Goal: Information Seeking & Learning: Learn about a topic

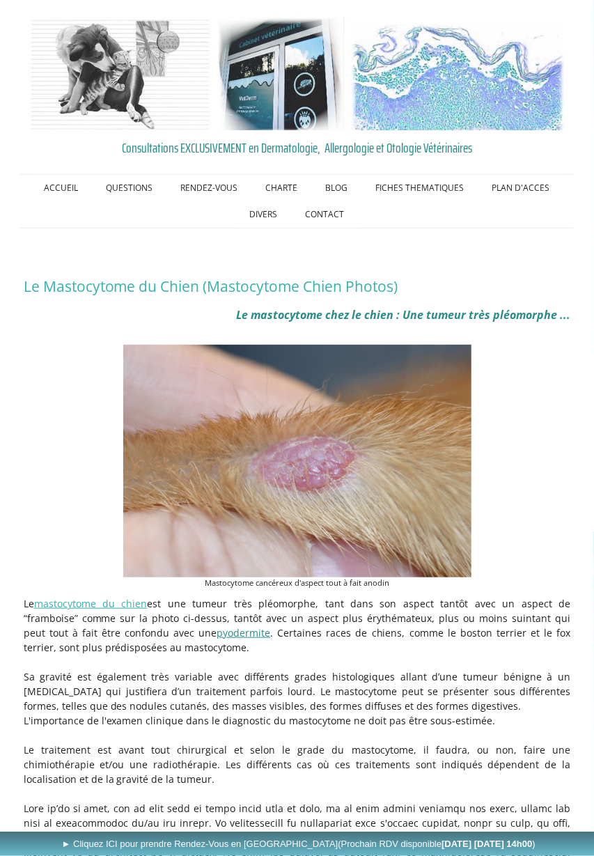
click at [217, 635] on link "pyodermite" at bounding box center [244, 632] width 54 height 13
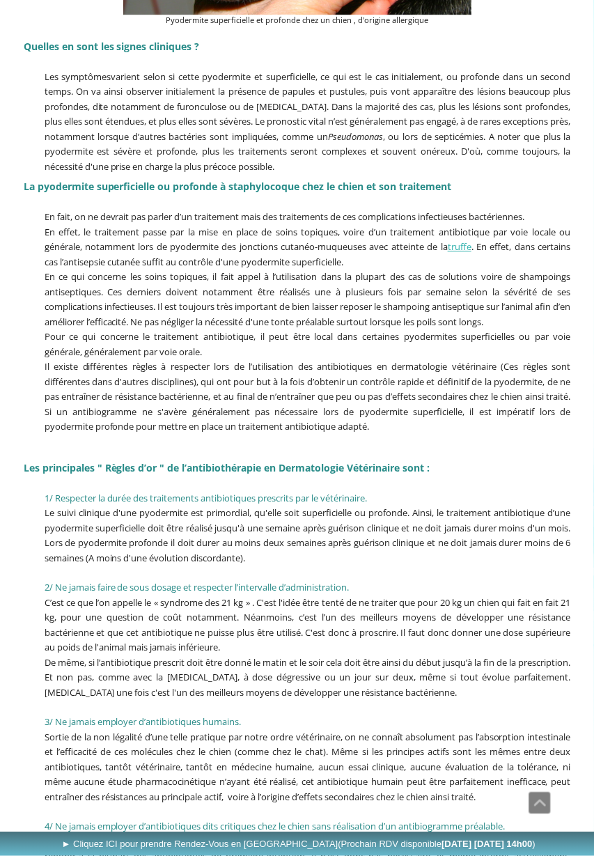
scroll to position [1408, 0]
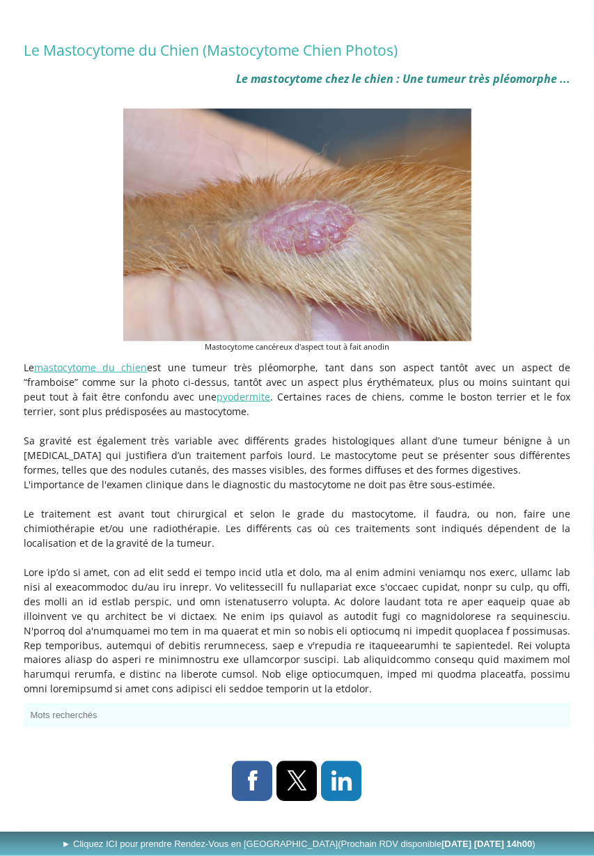
scroll to position [266, 0]
